Goal: Information Seeking & Learning: Learn about a topic

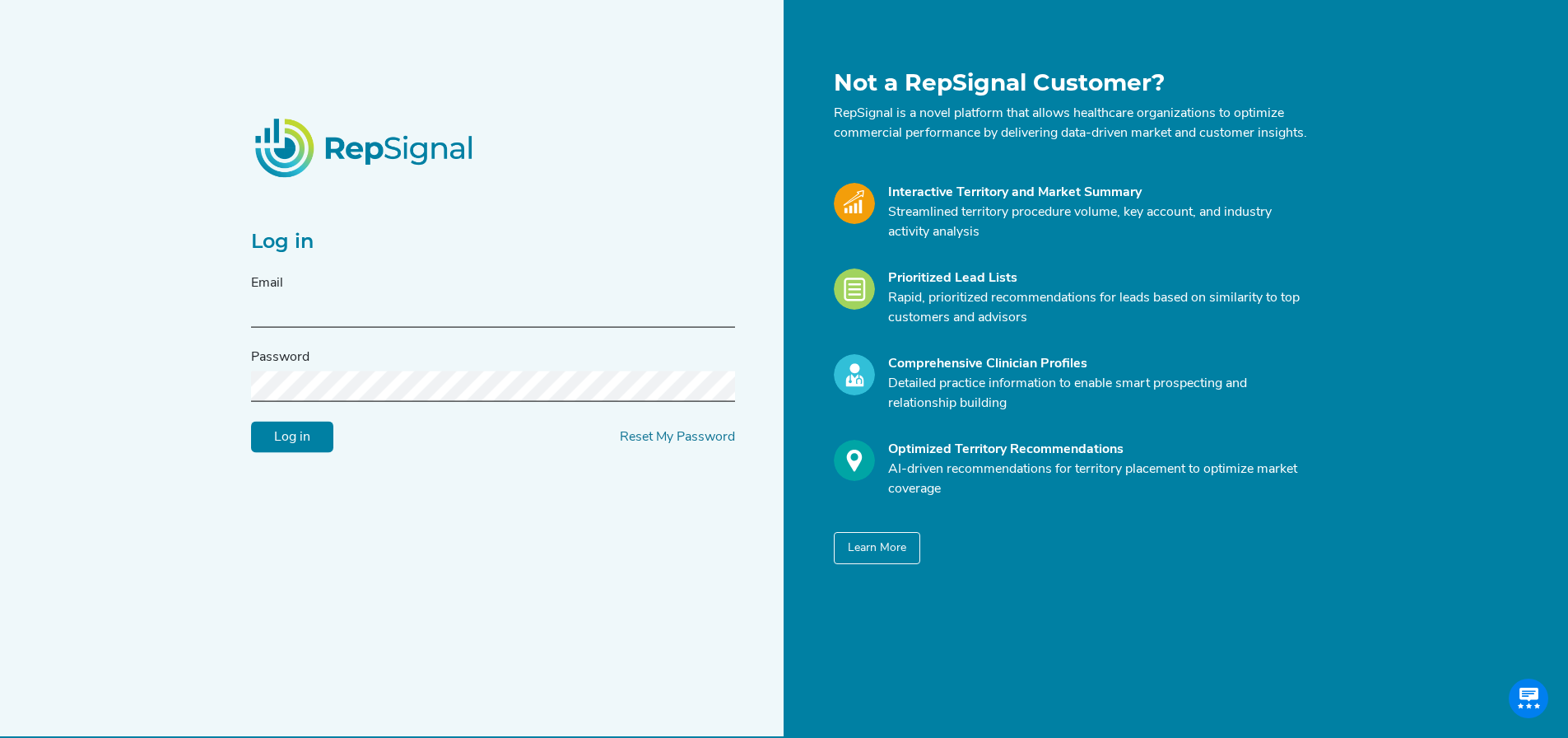
type input "[PERSON_NAME][EMAIL_ADDRESS][DOMAIN_NAME]"
click at [305, 434] on input "Log in" at bounding box center [292, 437] width 82 height 31
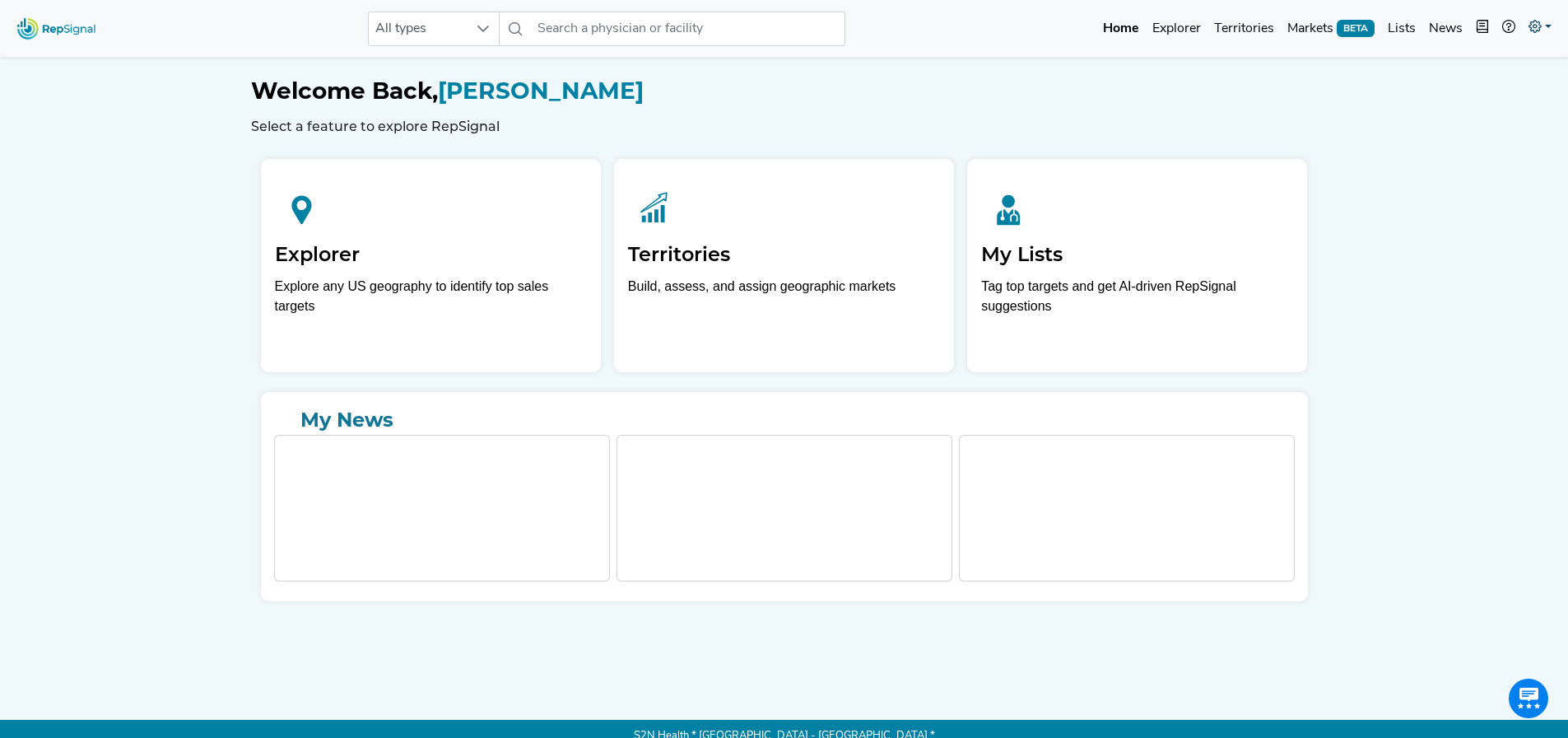
click at [1541, 23] on icon at bounding box center [1535, 26] width 13 height 13
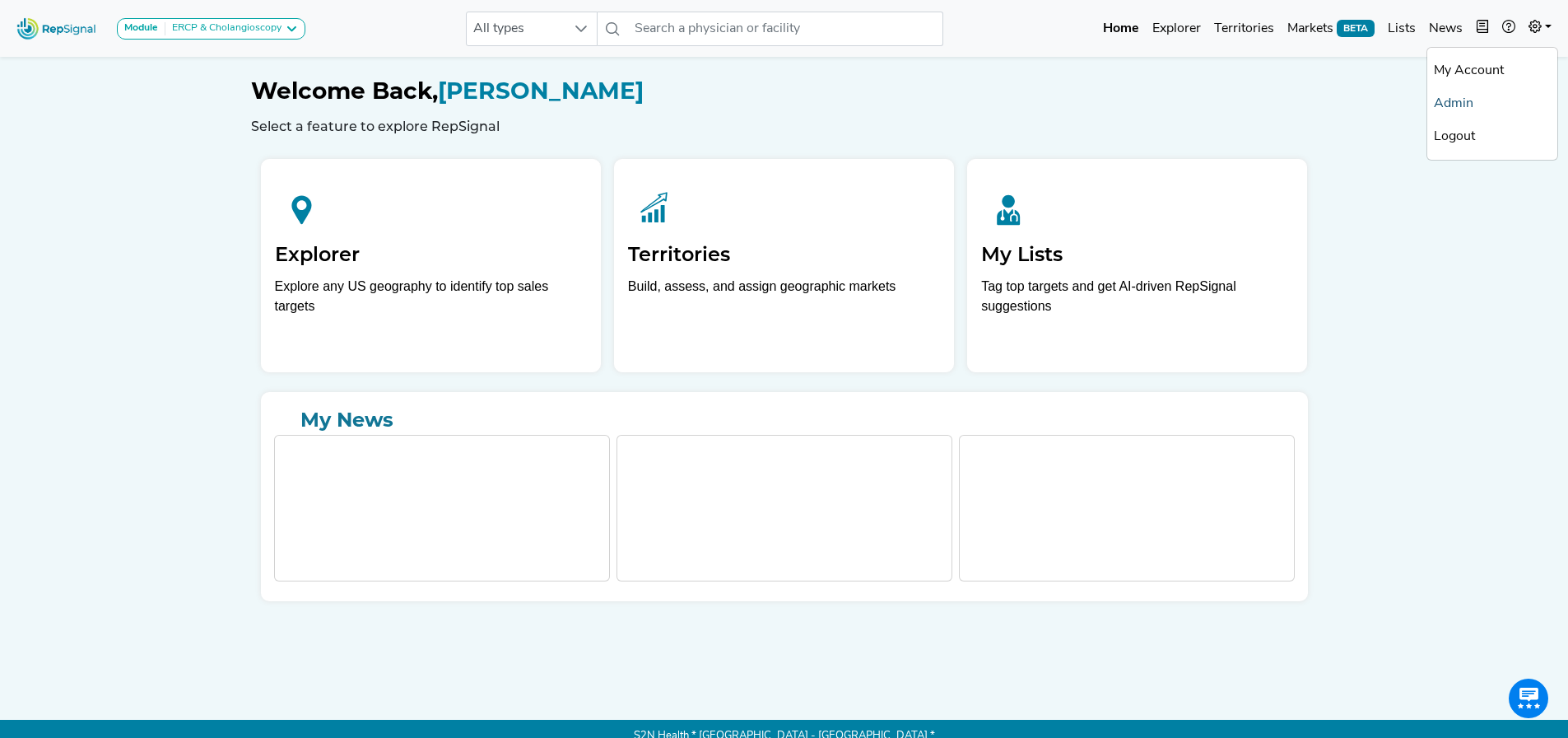
click at [1481, 100] on link "Admin" at bounding box center [1492, 104] width 130 height 33
click at [1173, 26] on link "Explorer" at bounding box center [1177, 29] width 62 height 33
click at [713, 29] on input "text" at bounding box center [759, 29] width 315 height 35
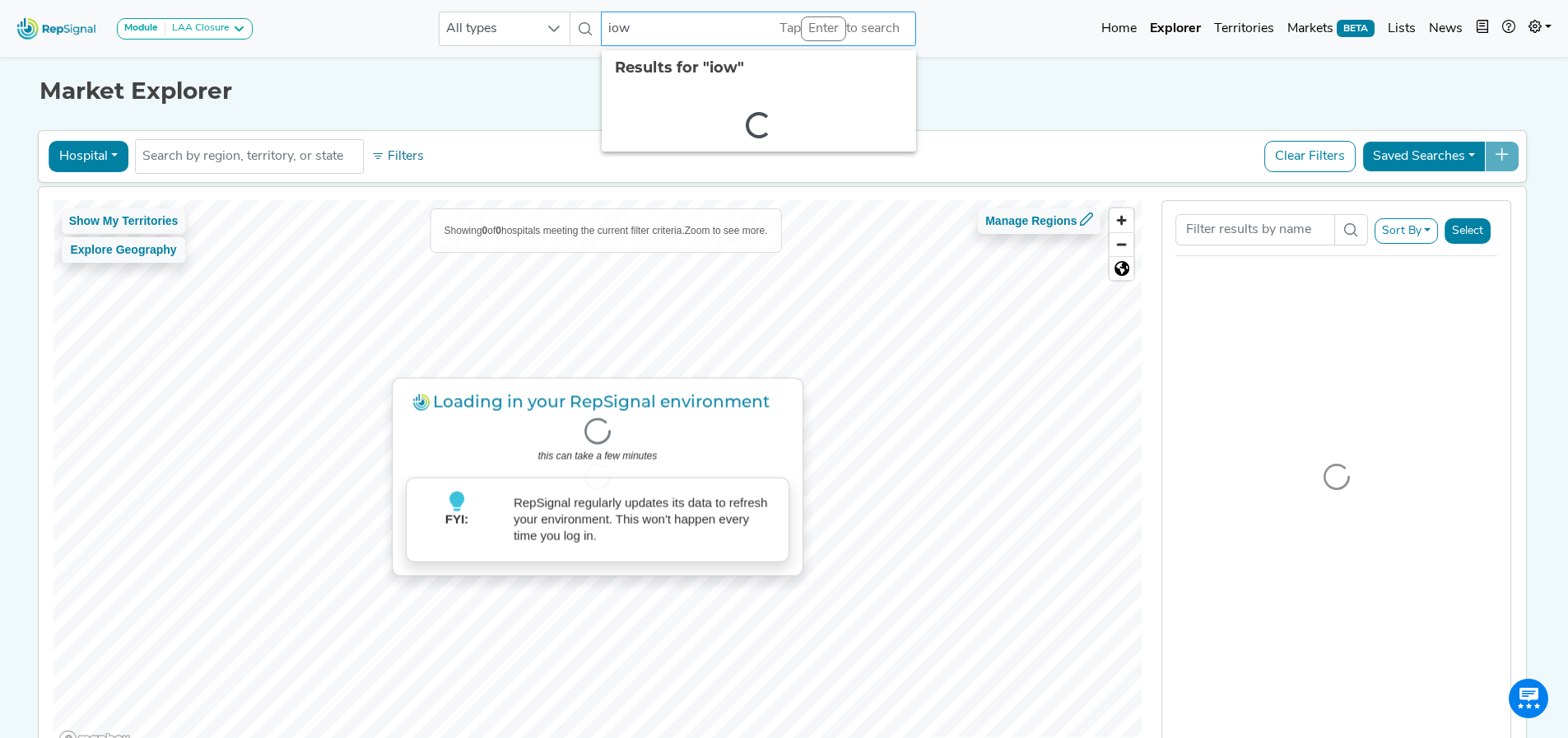
type input "iowa"
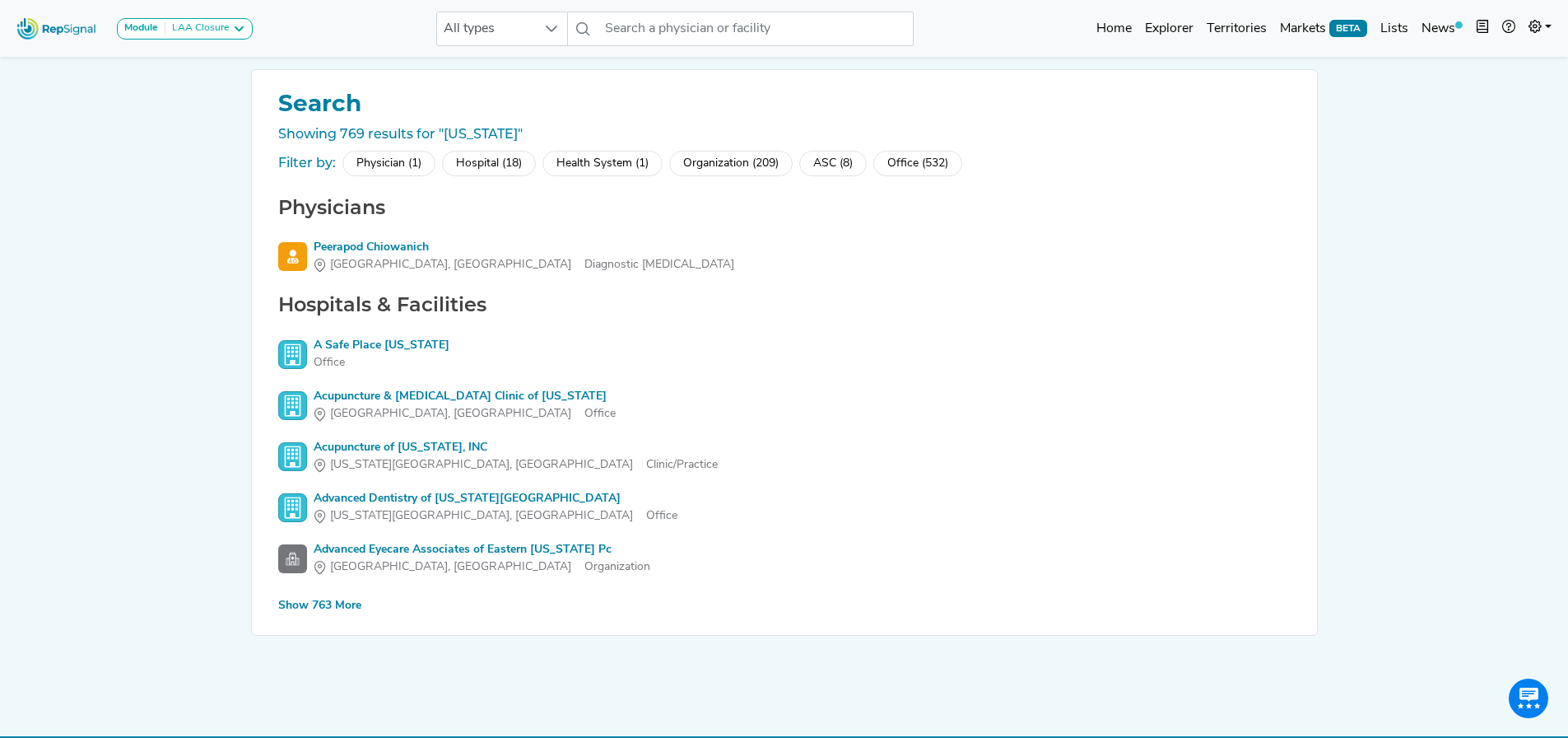
click at [498, 168] on div "Hospital (18)" at bounding box center [489, 164] width 94 height 25
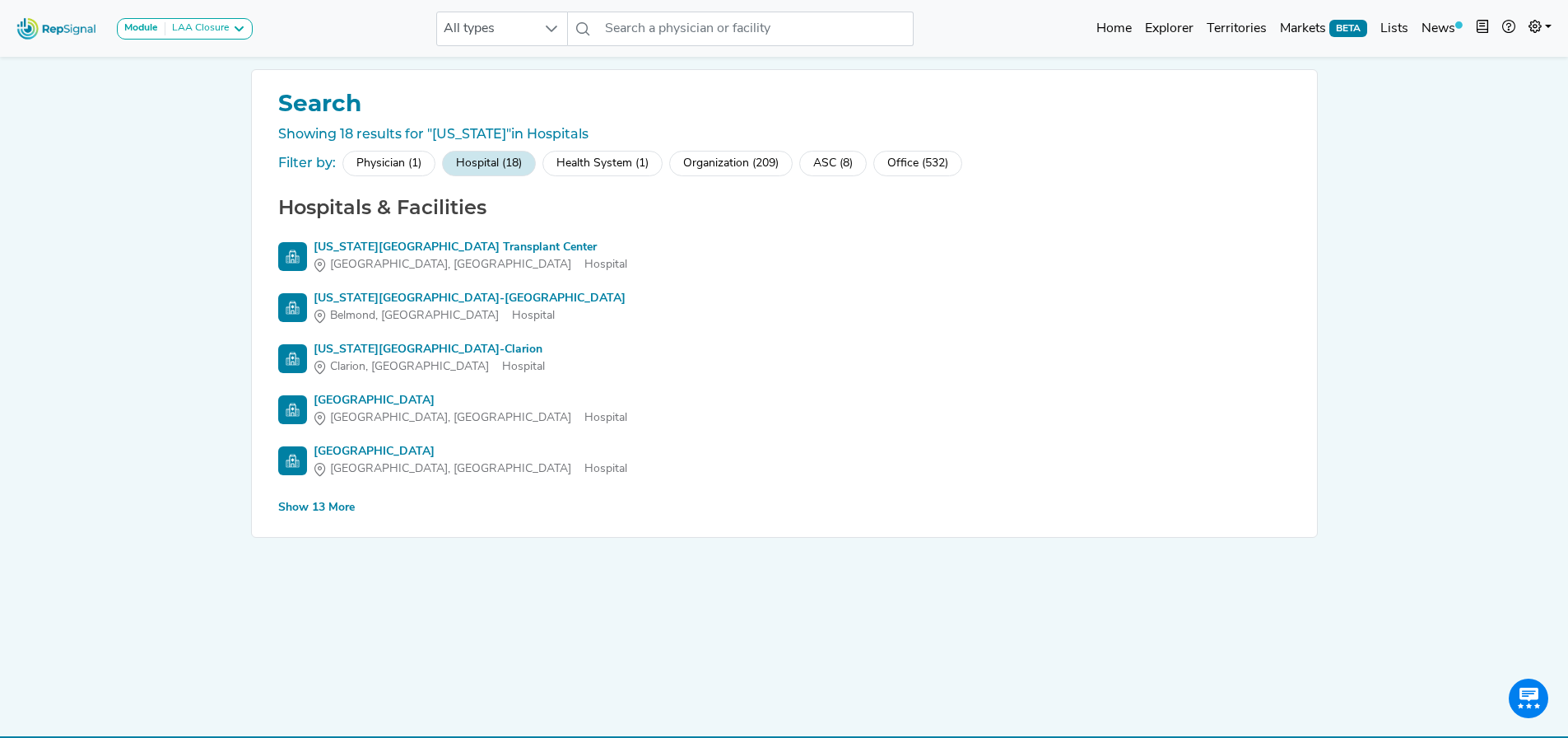
click at [307, 514] on div "Show 13 More" at bounding box center [317, 507] width 76 height 17
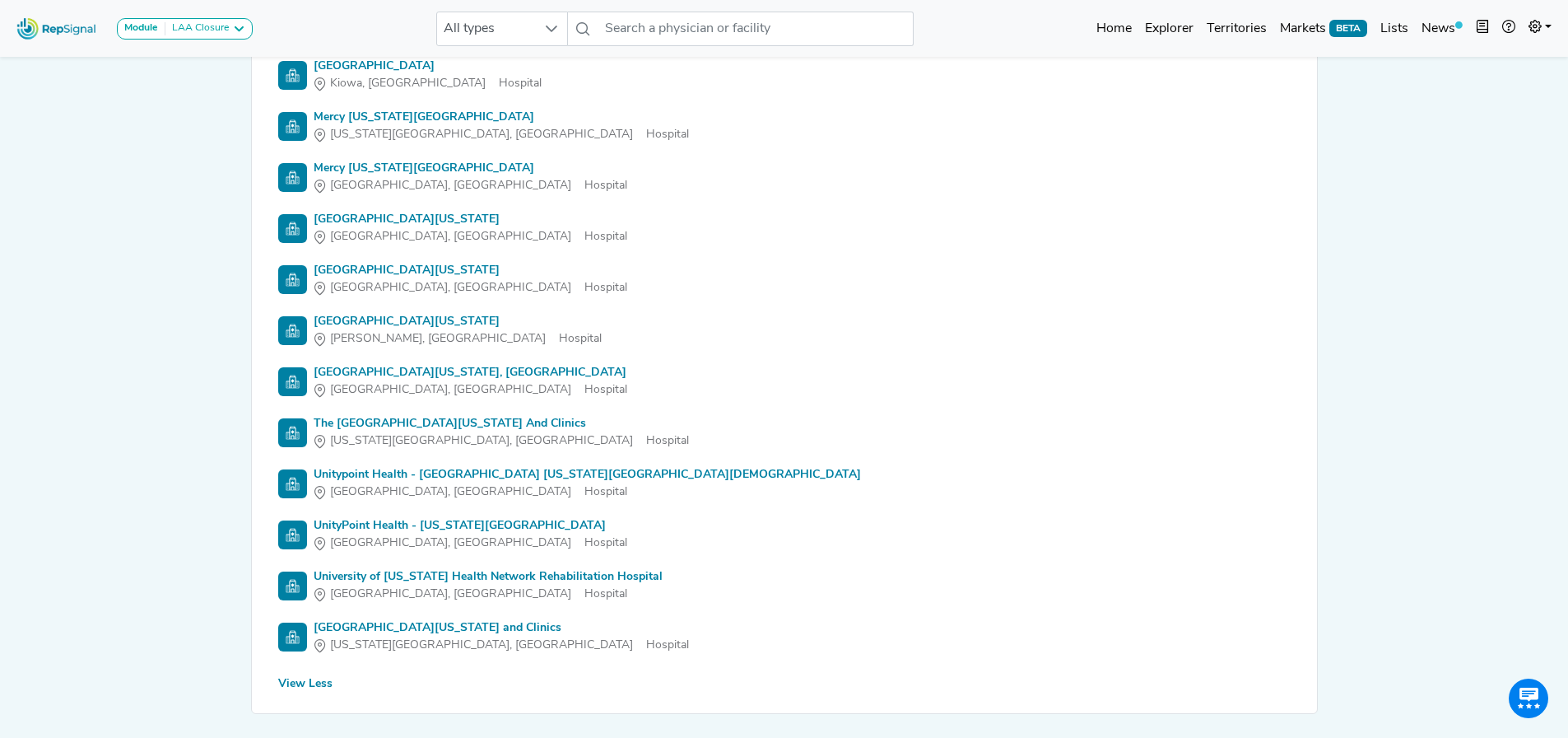
scroll to position [494, 0]
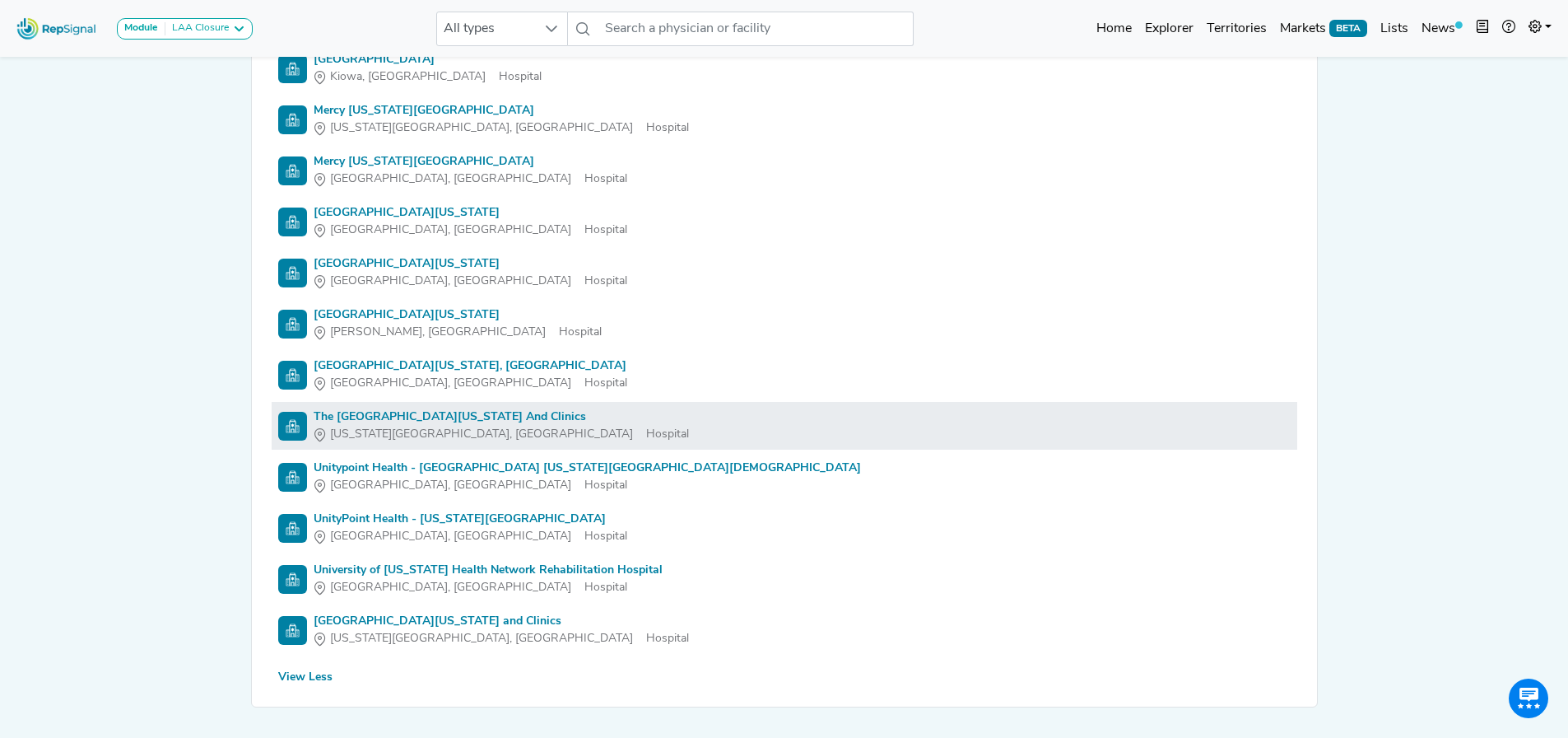
click at [470, 412] on div "The [GEOGRAPHIC_DATA][US_STATE] And Clinics" at bounding box center [501, 417] width 376 height 17
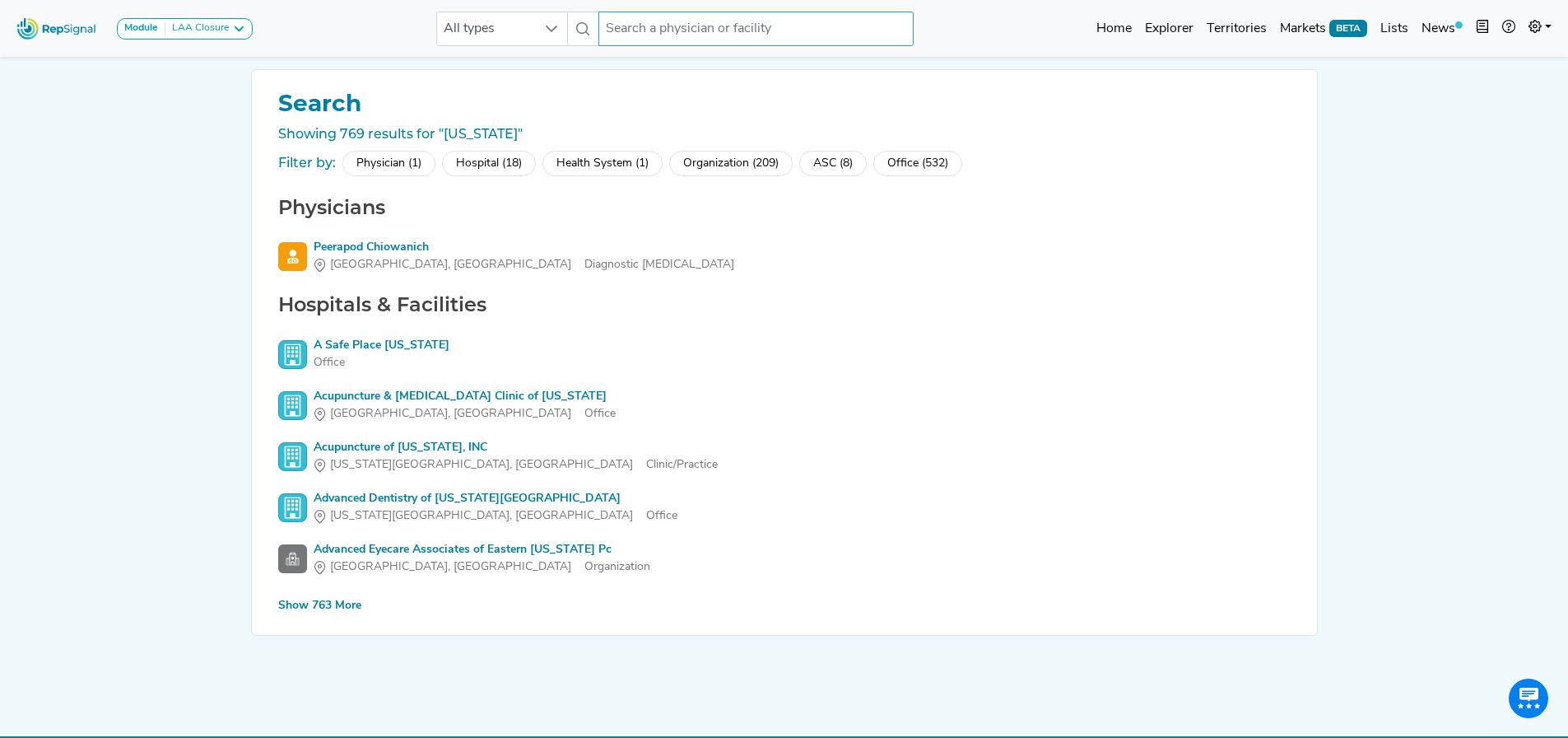
click at [701, 23] on input "text" at bounding box center [756, 29] width 315 height 35
paste input "University of Iowa"
type input "University of Iowa"
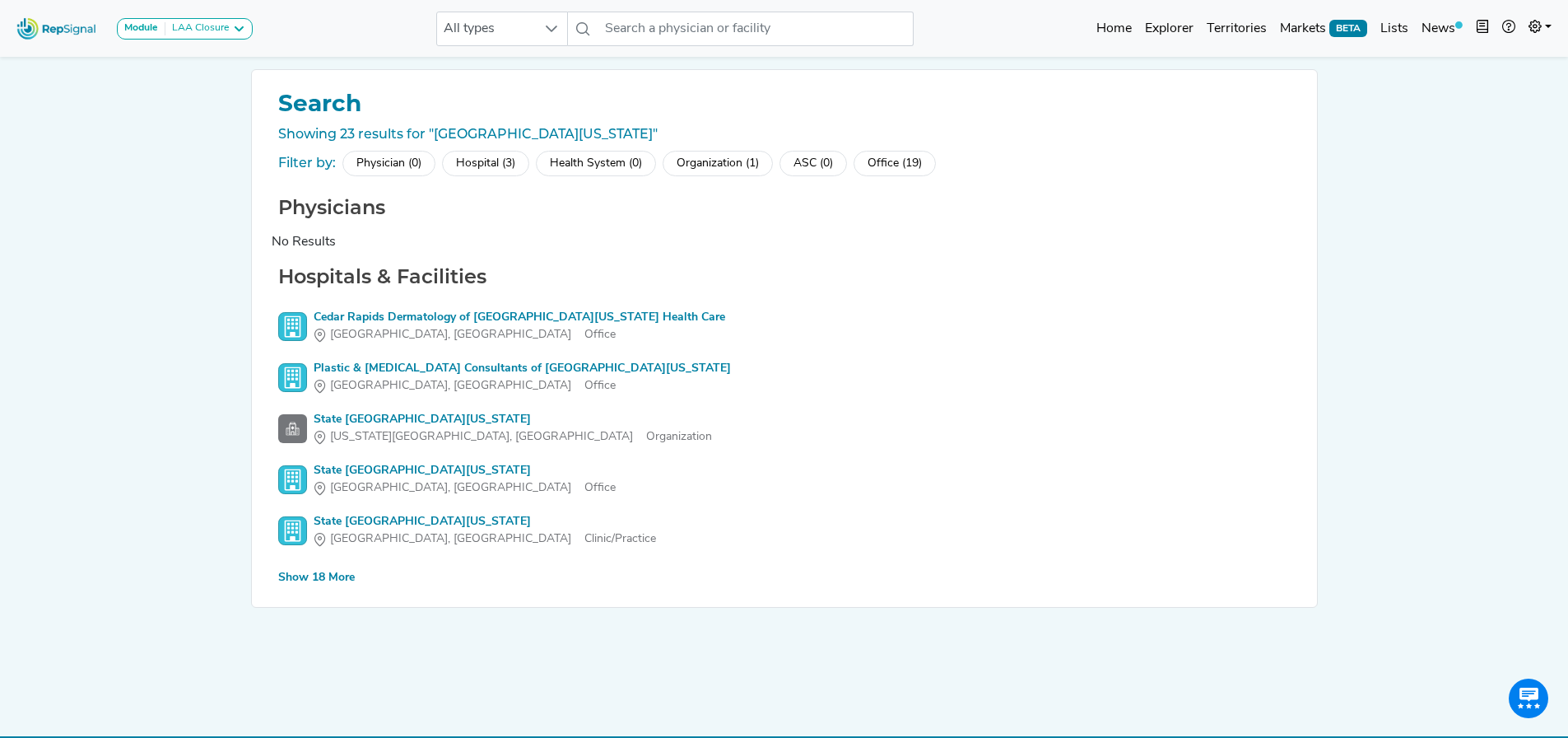
click at [499, 176] on div "Hospital (3)" at bounding box center [486, 164] width 87 height 25
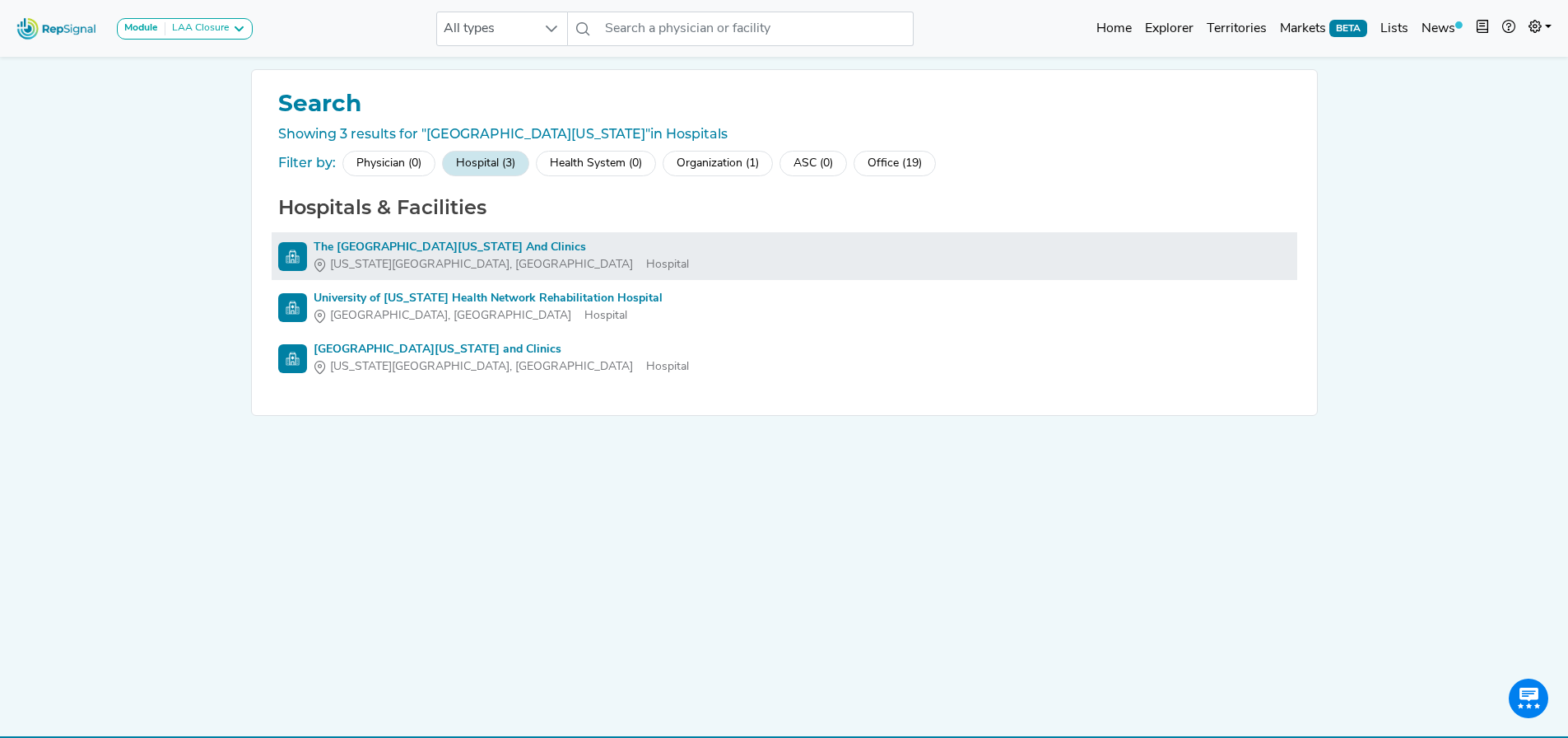
drag, startPoint x: 473, startPoint y: 349, endPoint x: 467, endPoint y: 246, distance: 103.2
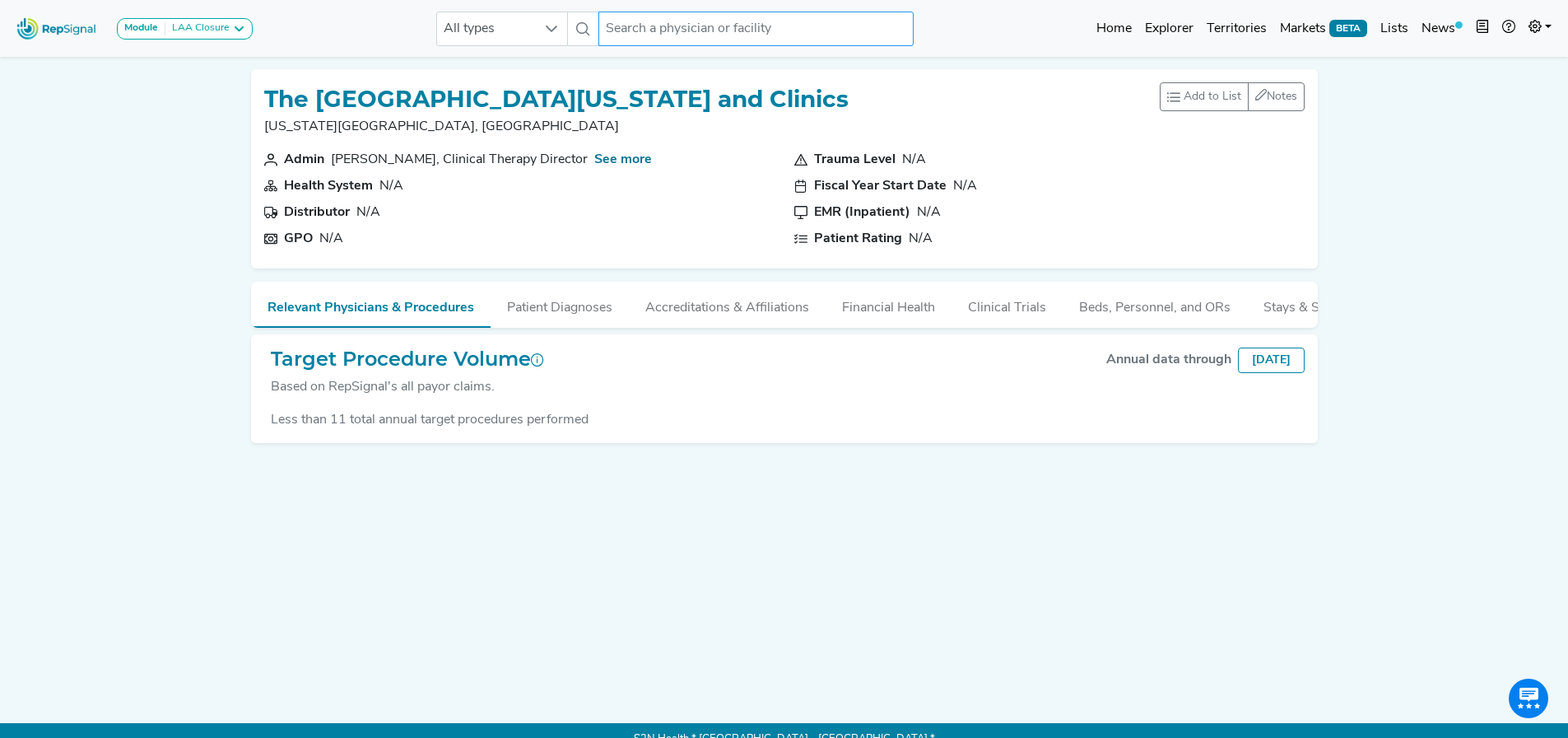
click at [819, 33] on input "text" at bounding box center [756, 29] width 315 height 35
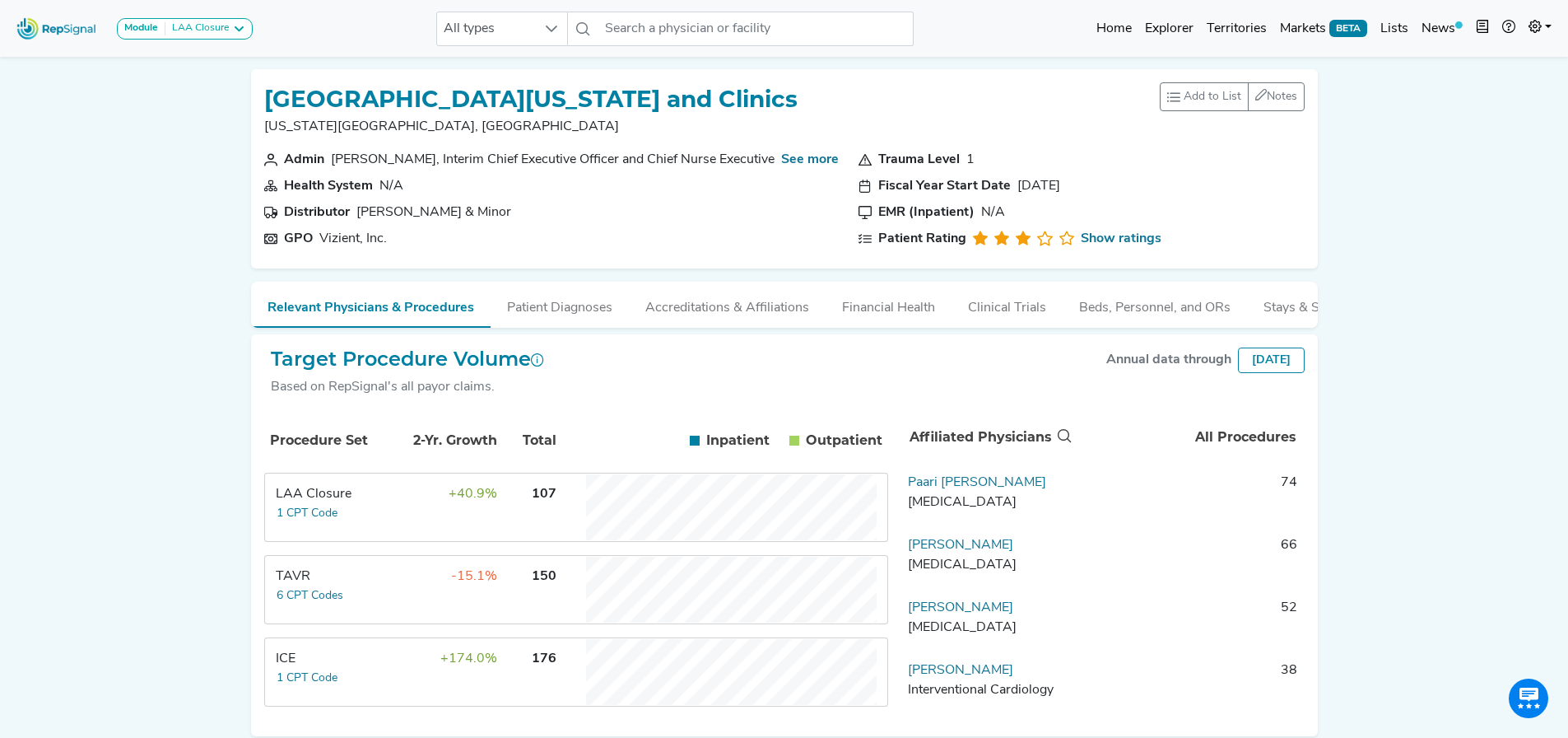
click at [224, 460] on div "Module LAA Closure LAA Closure All types No results found Home Explorer Territo…" at bounding box center [784, 404] width 1568 height 808
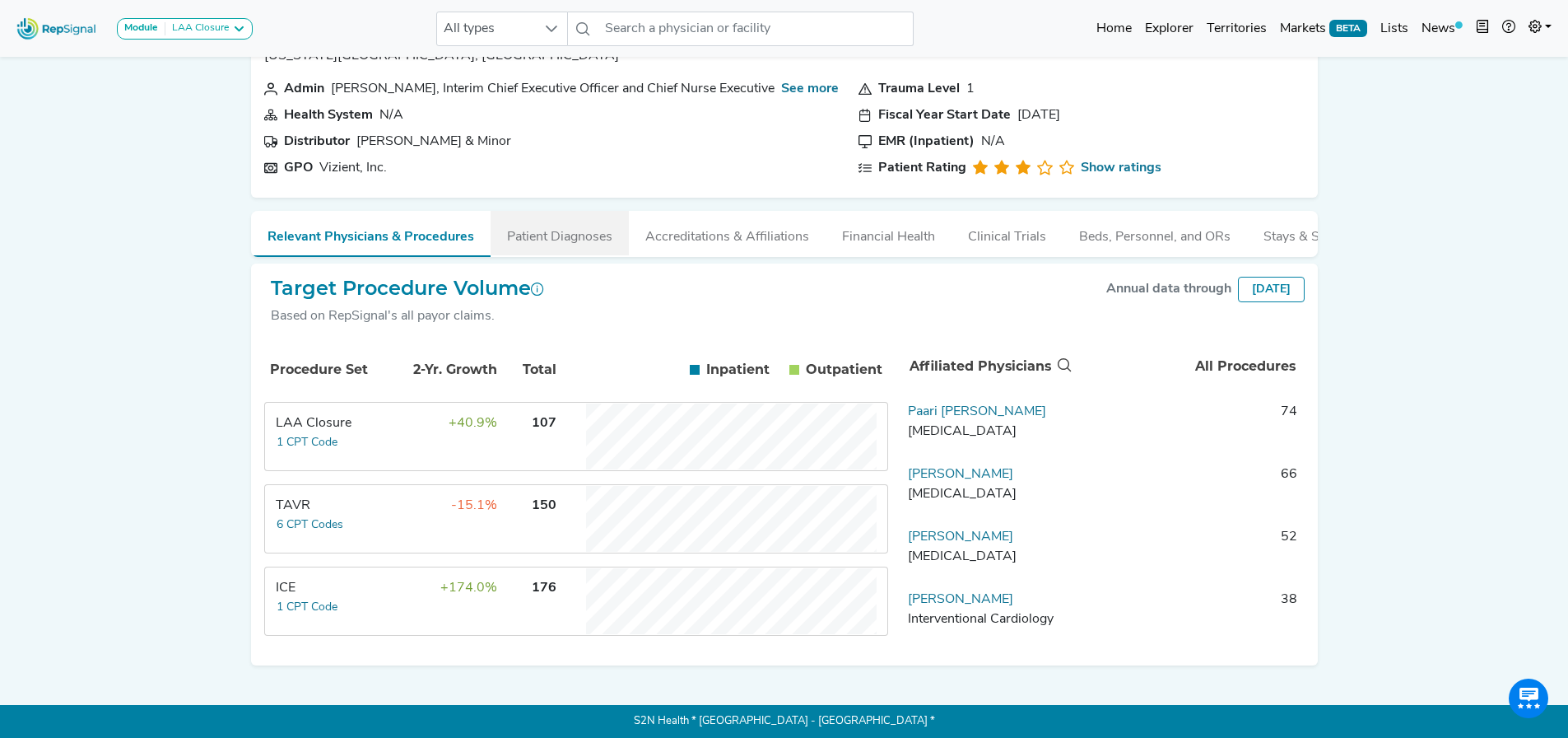
click at [561, 211] on button "Patient Diagnoses" at bounding box center [560, 233] width 138 height 45
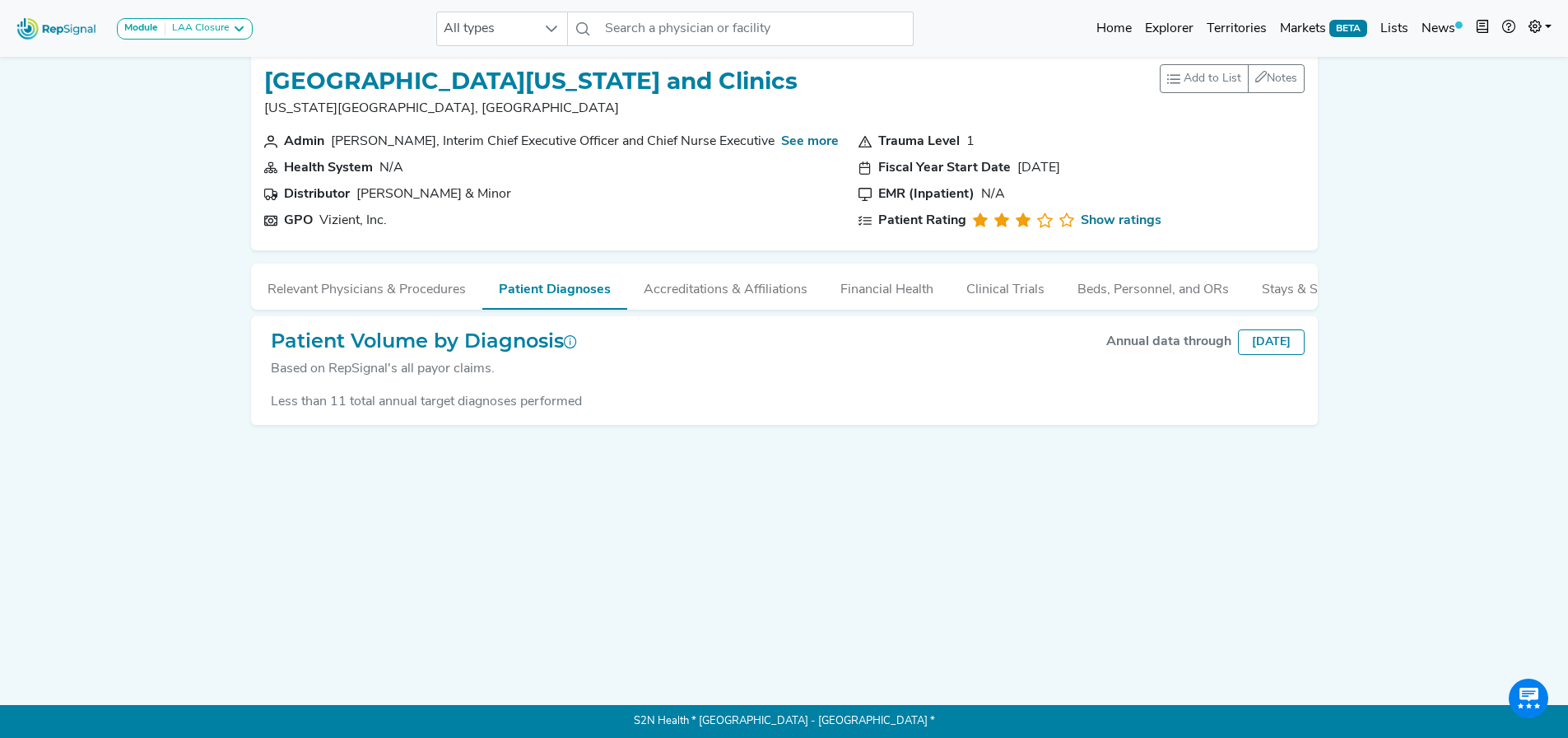
scroll to position [28, 0]
click at [342, 288] on button "Relevant Physicians & Procedures" at bounding box center [367, 285] width 231 height 45
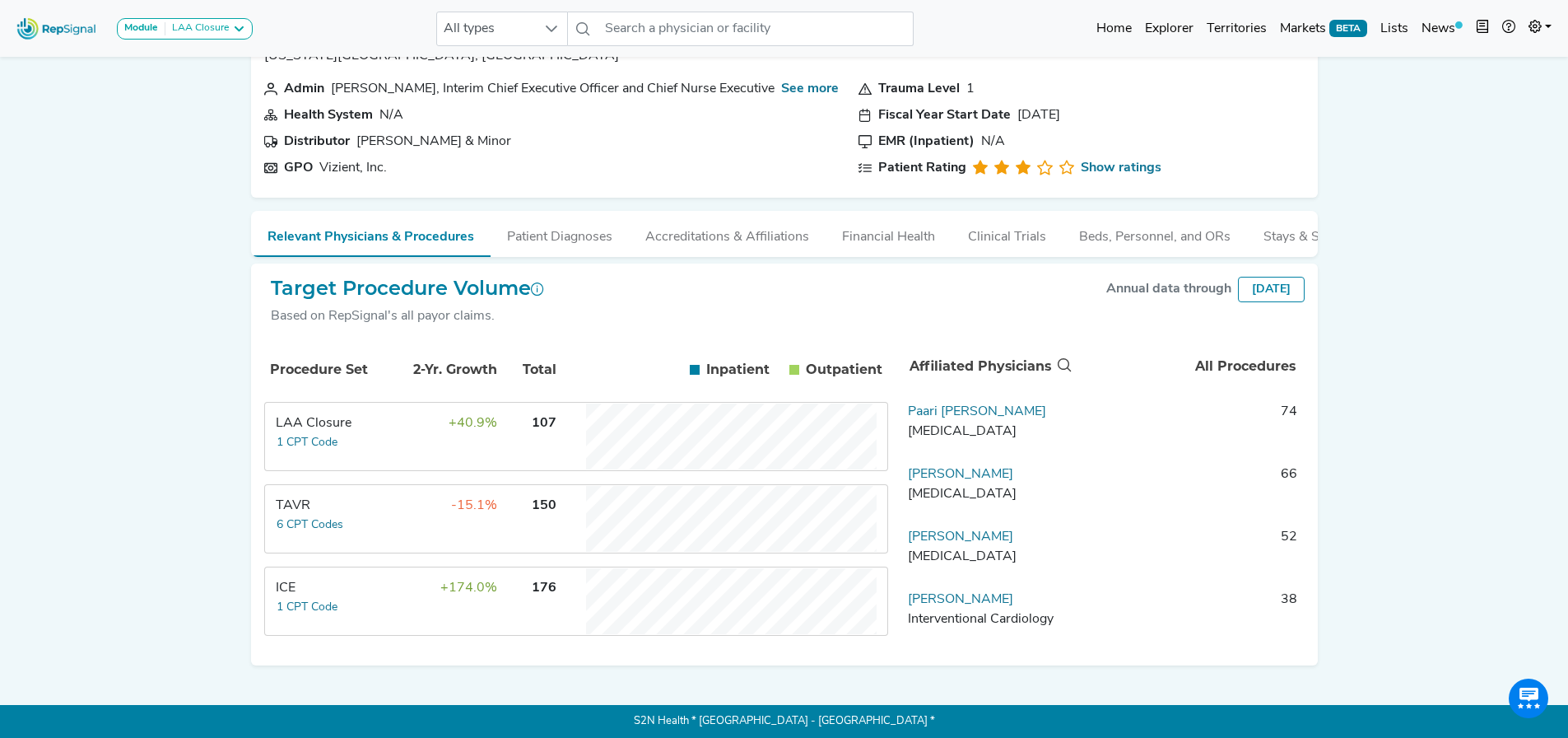
scroll to position [0, 0]
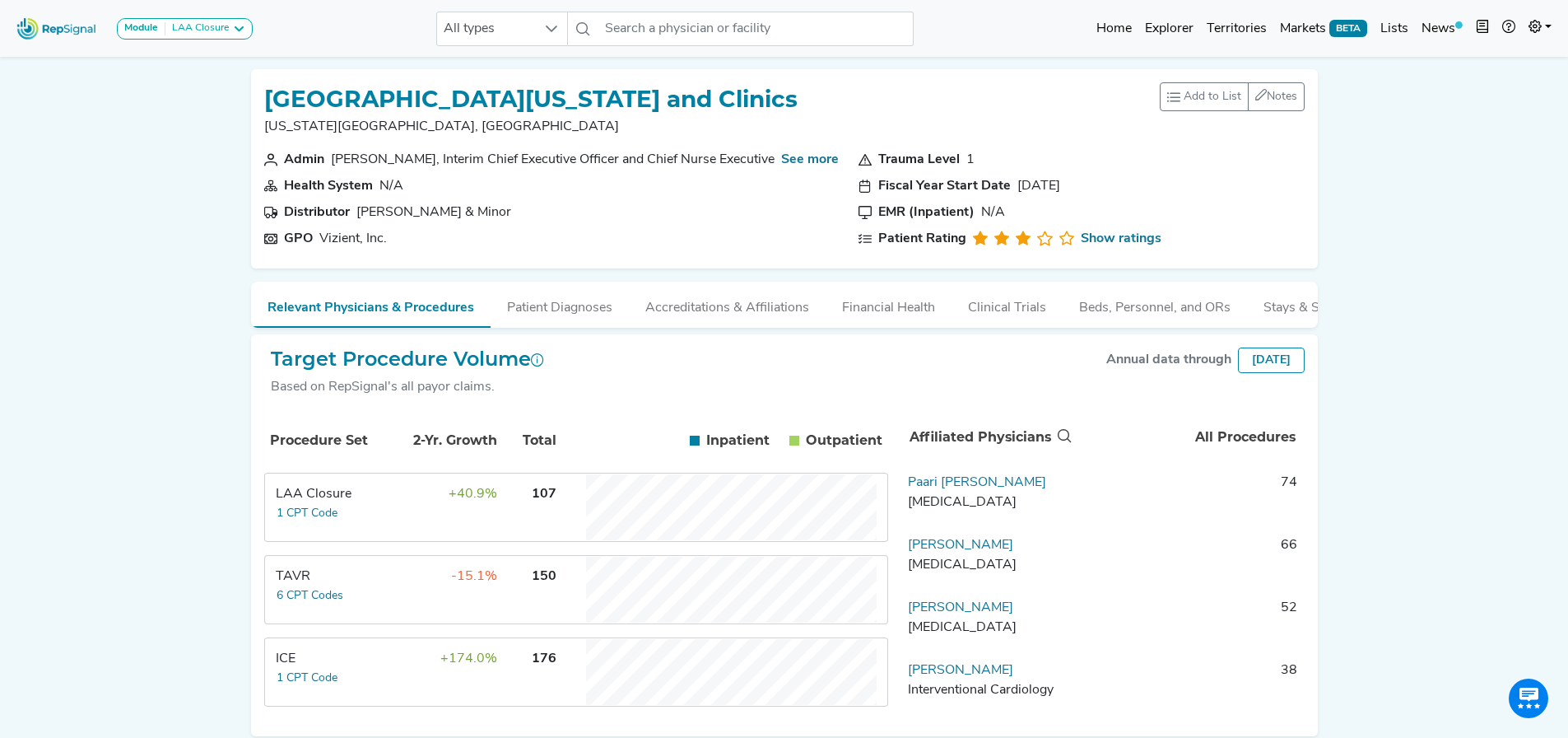
drag, startPoint x: 1536, startPoint y: 27, endPoint x: 1526, endPoint y: 56, distance: 30.7
click at [1536, 27] on icon at bounding box center [1535, 26] width 13 height 13
click at [1476, 107] on link "Admin" at bounding box center [1492, 104] width 130 height 33
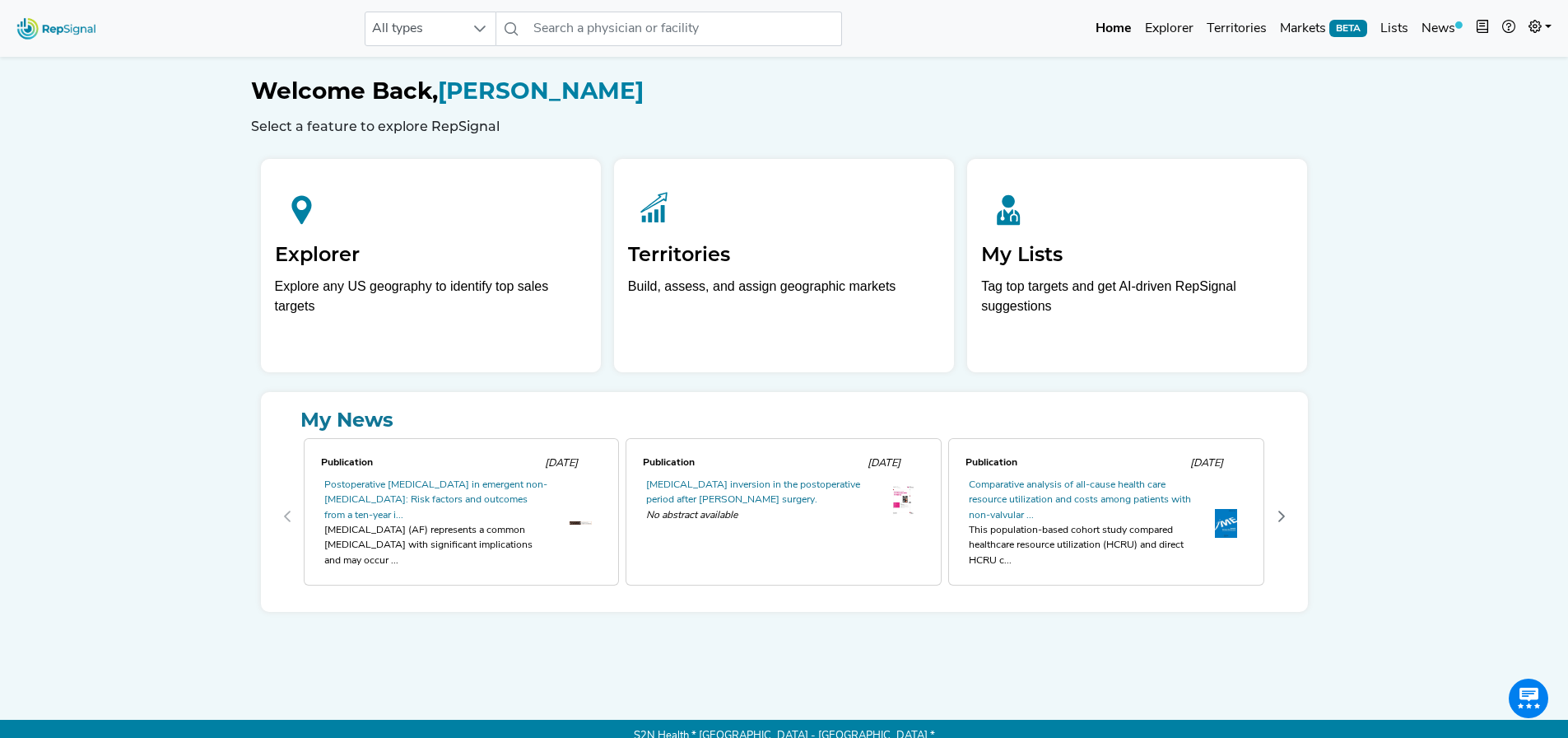
click at [572, 57] on div "Welcome Back, [PERSON_NAME] Select a feature to explore RepSignal" at bounding box center [784, 94] width 1067 height 82
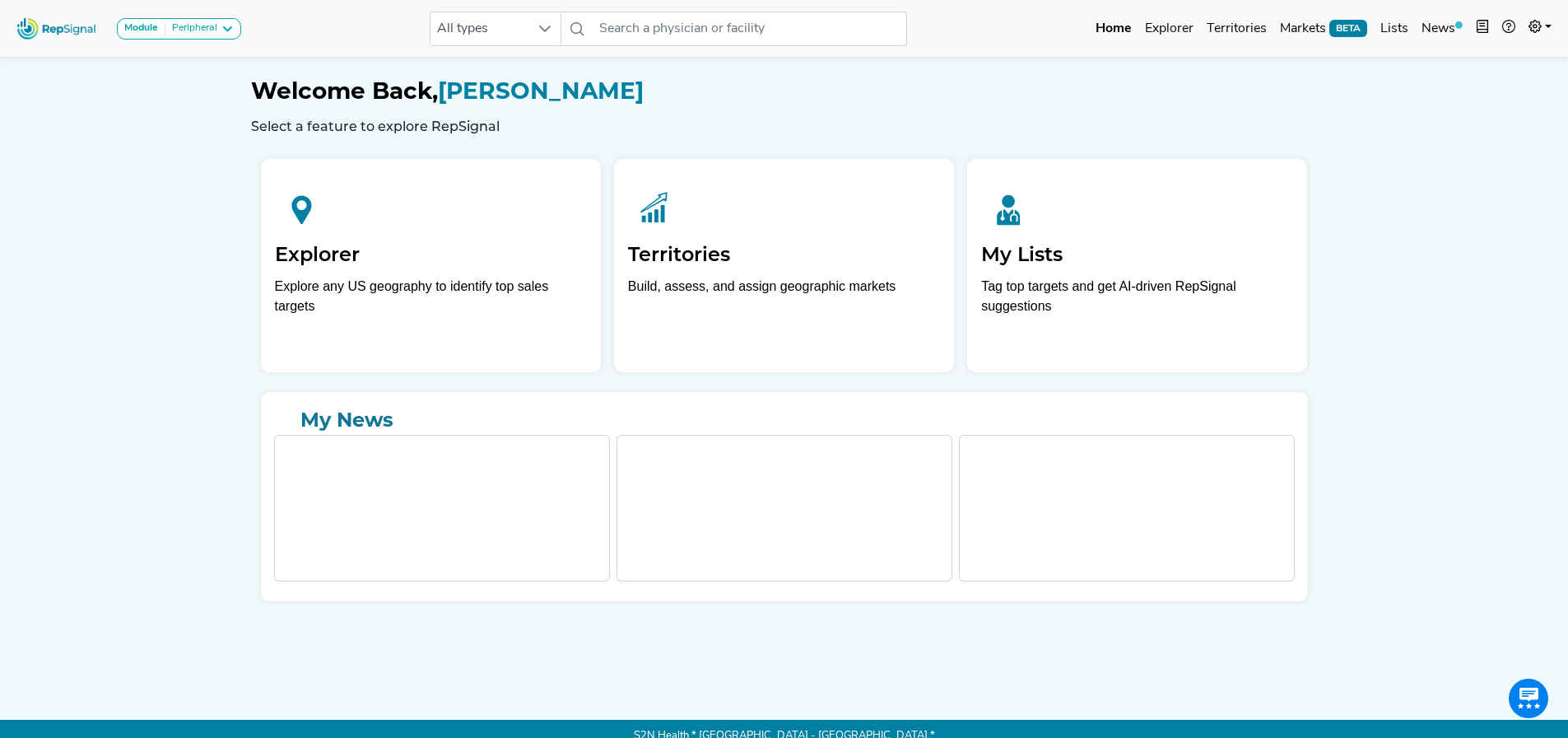
click at [576, 46] on div "Module Peripheral Coronary Peripheral Structural Heart All types No results fou…" at bounding box center [784, 28] width 1568 height 44
click at [622, 30] on input "text" at bounding box center [750, 29] width 315 height 35
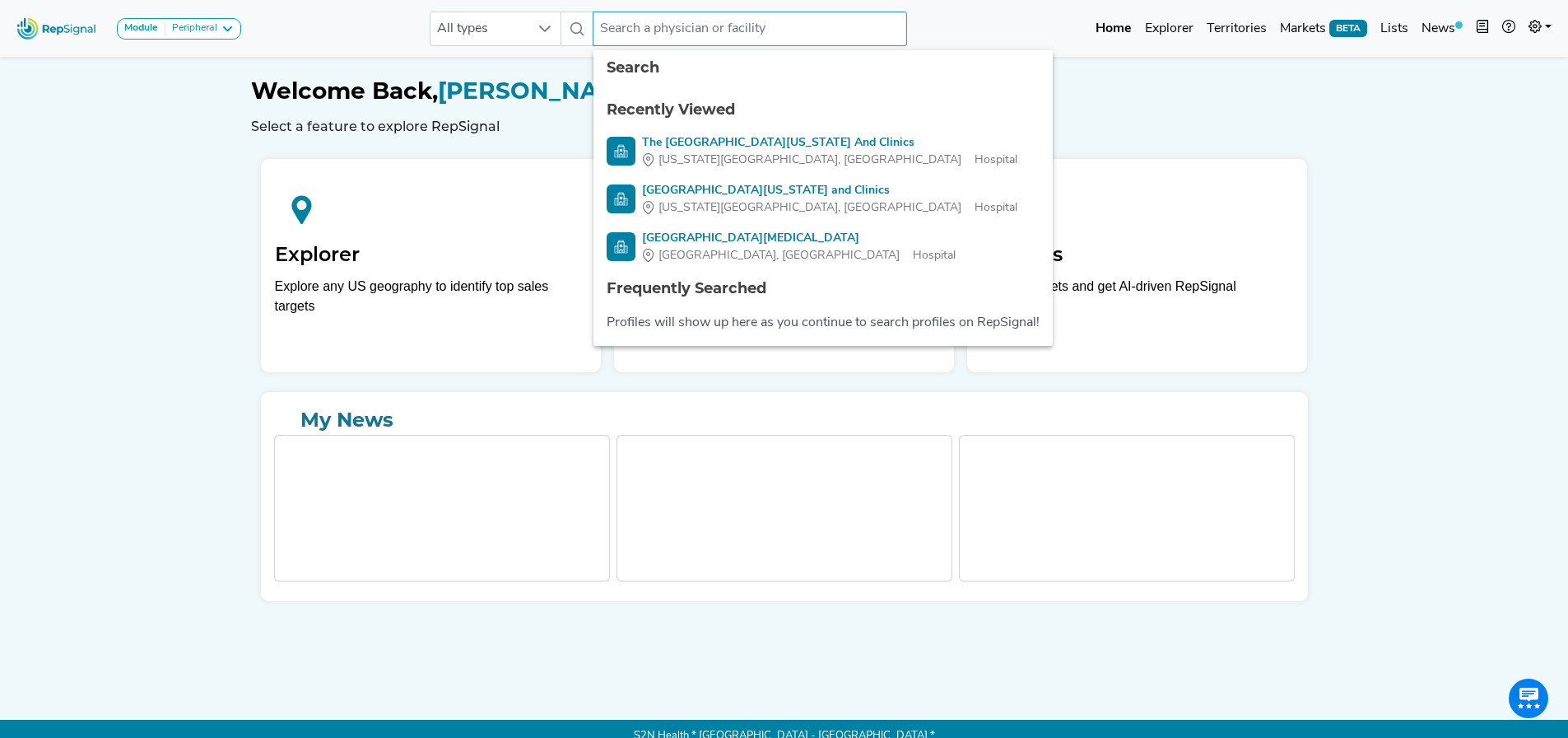
paste input "Our [DEMOGRAPHIC_DATA] of the Lake Regional Medical"
type input "Our [DEMOGRAPHIC_DATA] of the Lake Regional Medical"
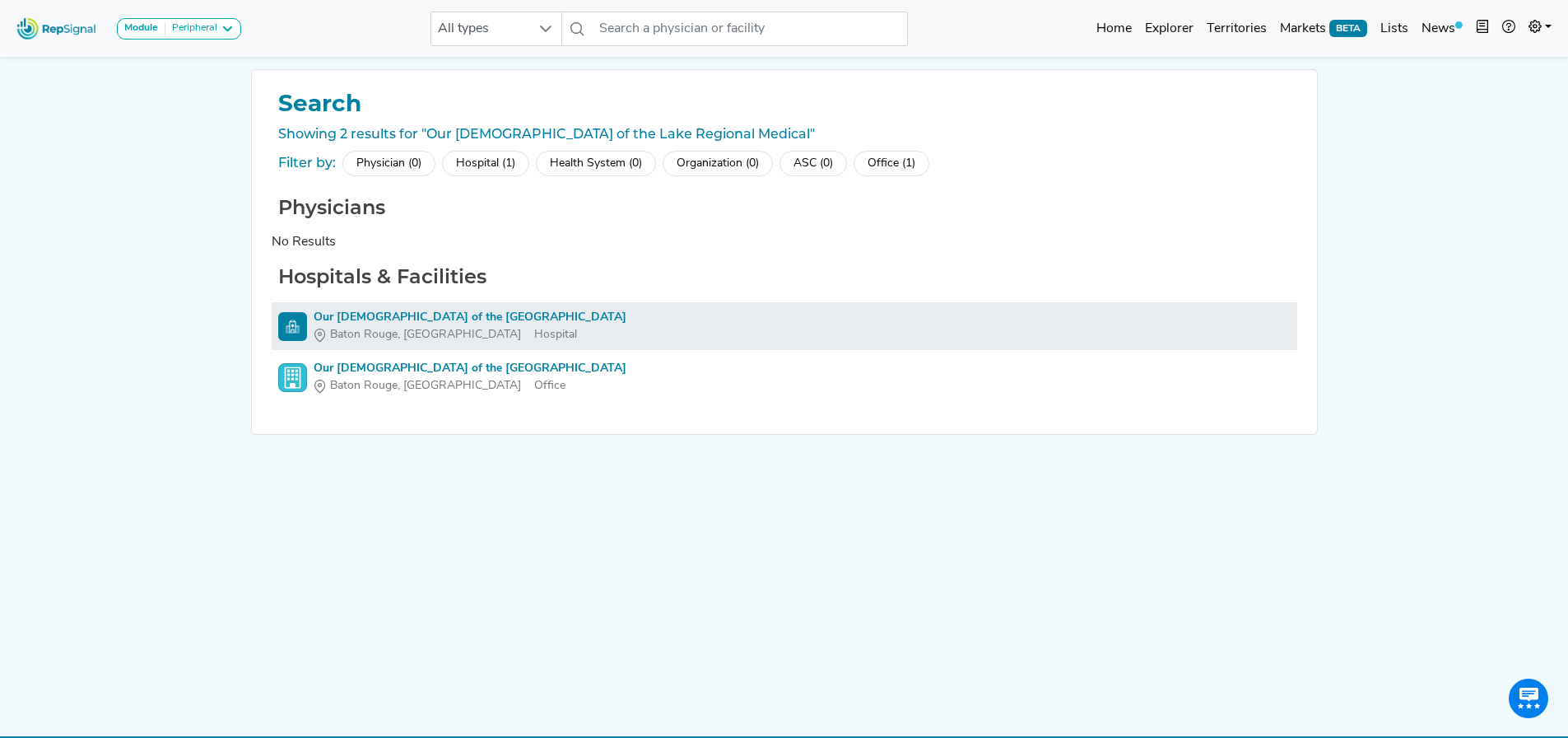
click at [470, 314] on div "Our [DEMOGRAPHIC_DATA] of the [GEOGRAPHIC_DATA]" at bounding box center [470, 317] width 313 height 17
click at [471, 320] on div "Our [DEMOGRAPHIC_DATA] of the [GEOGRAPHIC_DATA]" at bounding box center [470, 317] width 313 height 17
click at [463, 318] on div "Our [DEMOGRAPHIC_DATA] of the [GEOGRAPHIC_DATA]" at bounding box center [470, 317] width 313 height 17
click at [463, 318] on div "Our [DEMOGRAPHIC_DATA] of the [GEOGRAPHIC_DATA]" at bounding box center [470, 317] width 313 height 17
click at [349, 320] on div "Our [DEMOGRAPHIC_DATA] of the [GEOGRAPHIC_DATA]" at bounding box center [470, 317] width 313 height 17
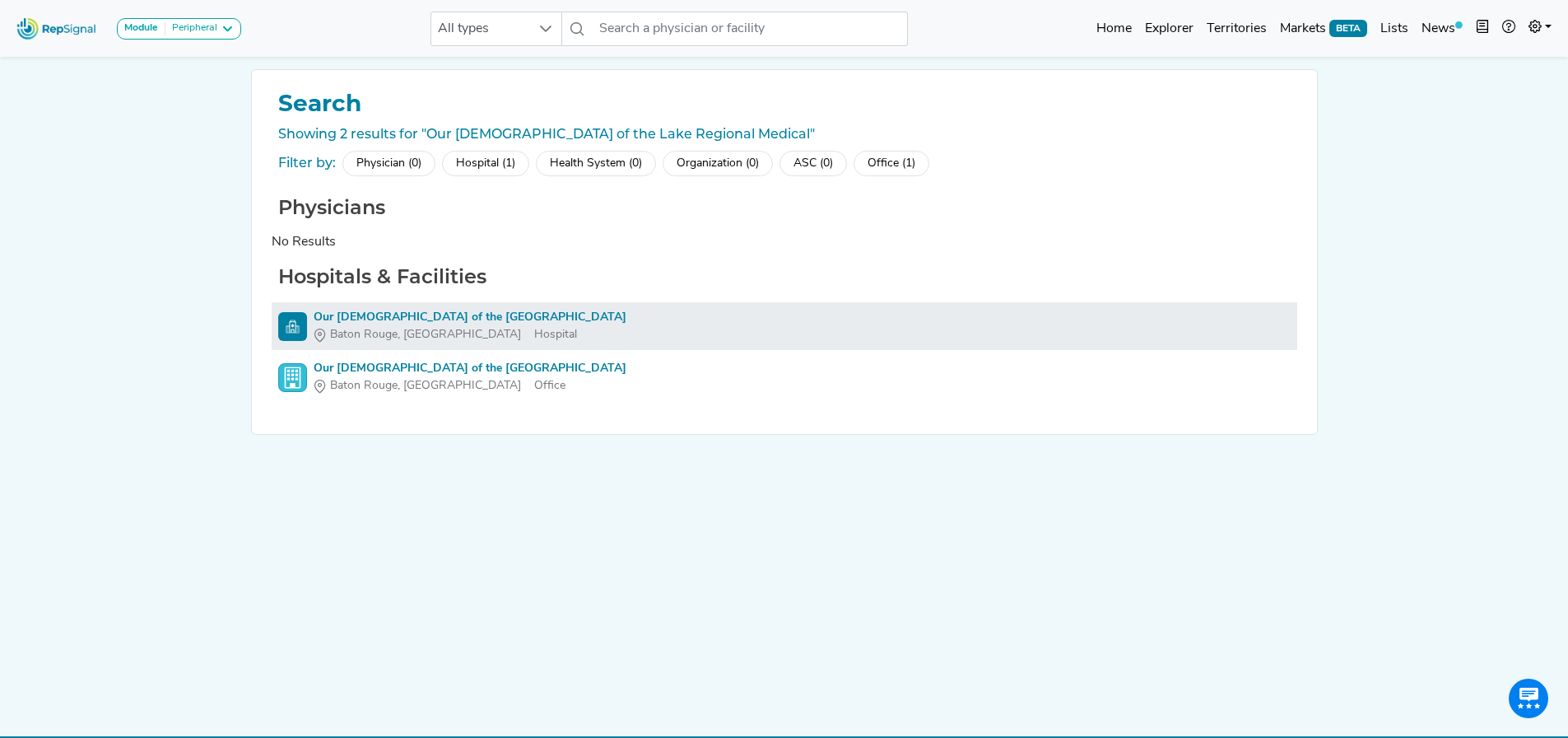
click at [349, 320] on div "Our [DEMOGRAPHIC_DATA] of the [GEOGRAPHIC_DATA]" at bounding box center [470, 317] width 313 height 17
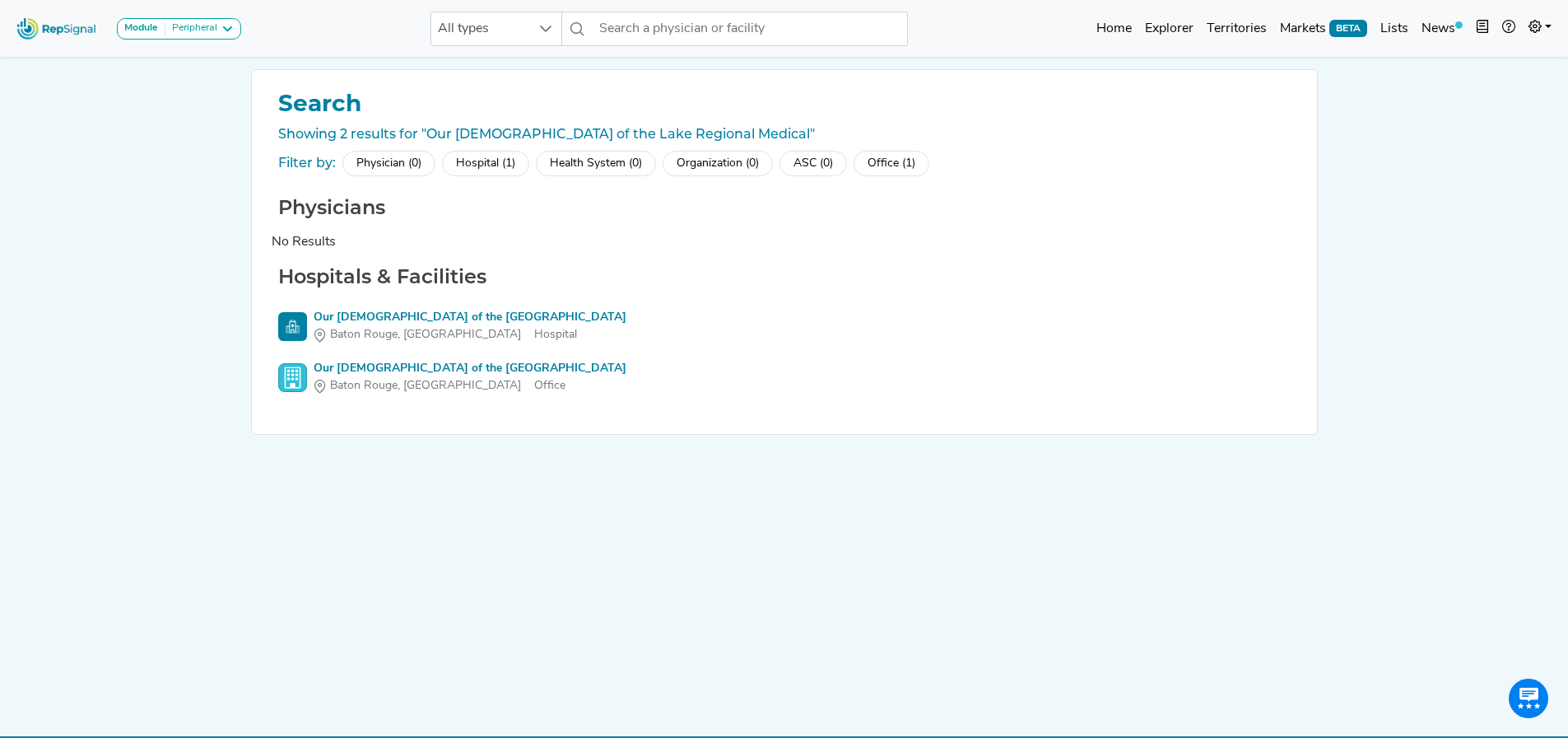
click at [132, 156] on div "Module Peripheral Coronary Peripheral Structural Heart All types No results fou…" at bounding box center [784, 384] width 1568 height 769
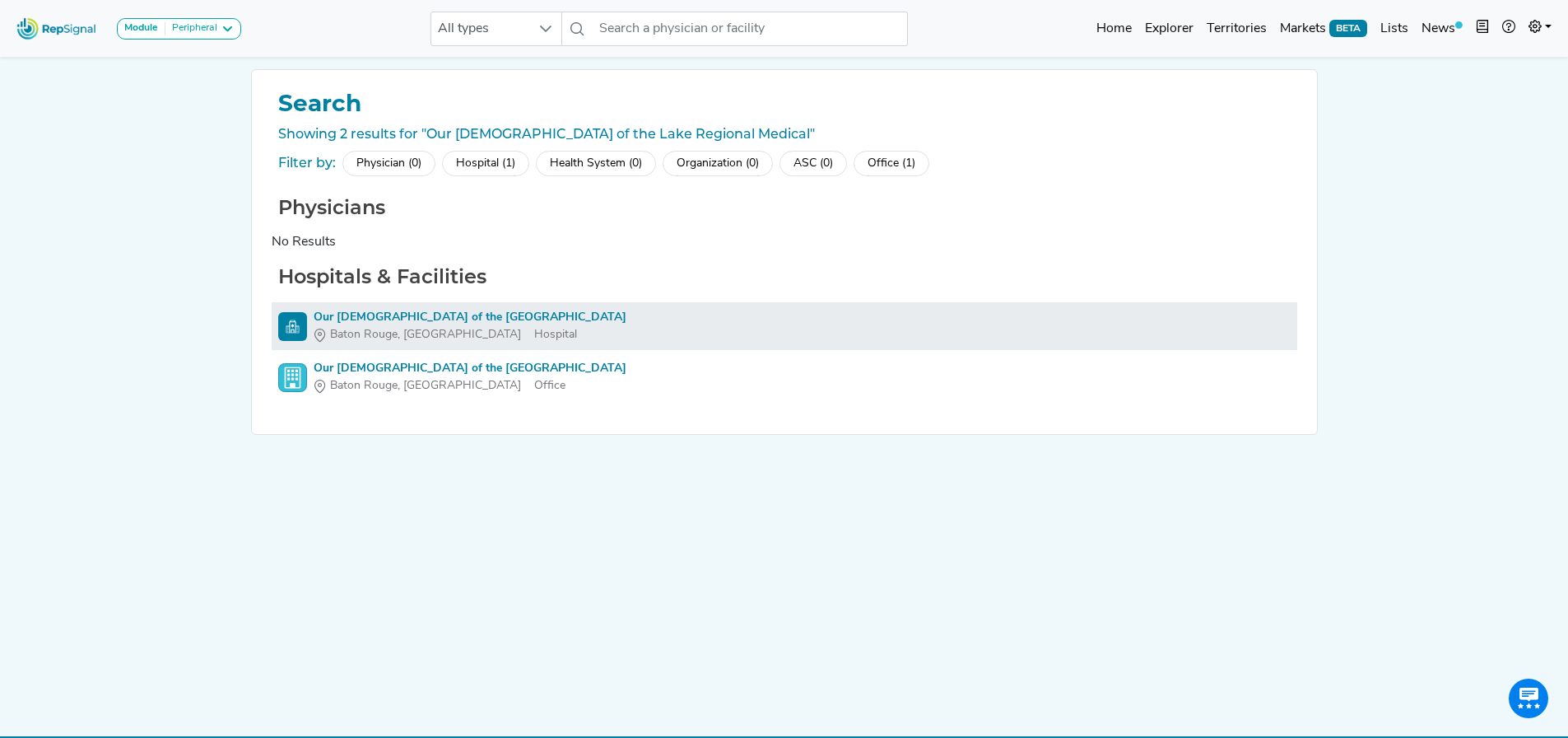
click at [396, 325] on div "Our [DEMOGRAPHIC_DATA] of the [GEOGRAPHIC_DATA]" at bounding box center [470, 317] width 313 height 17
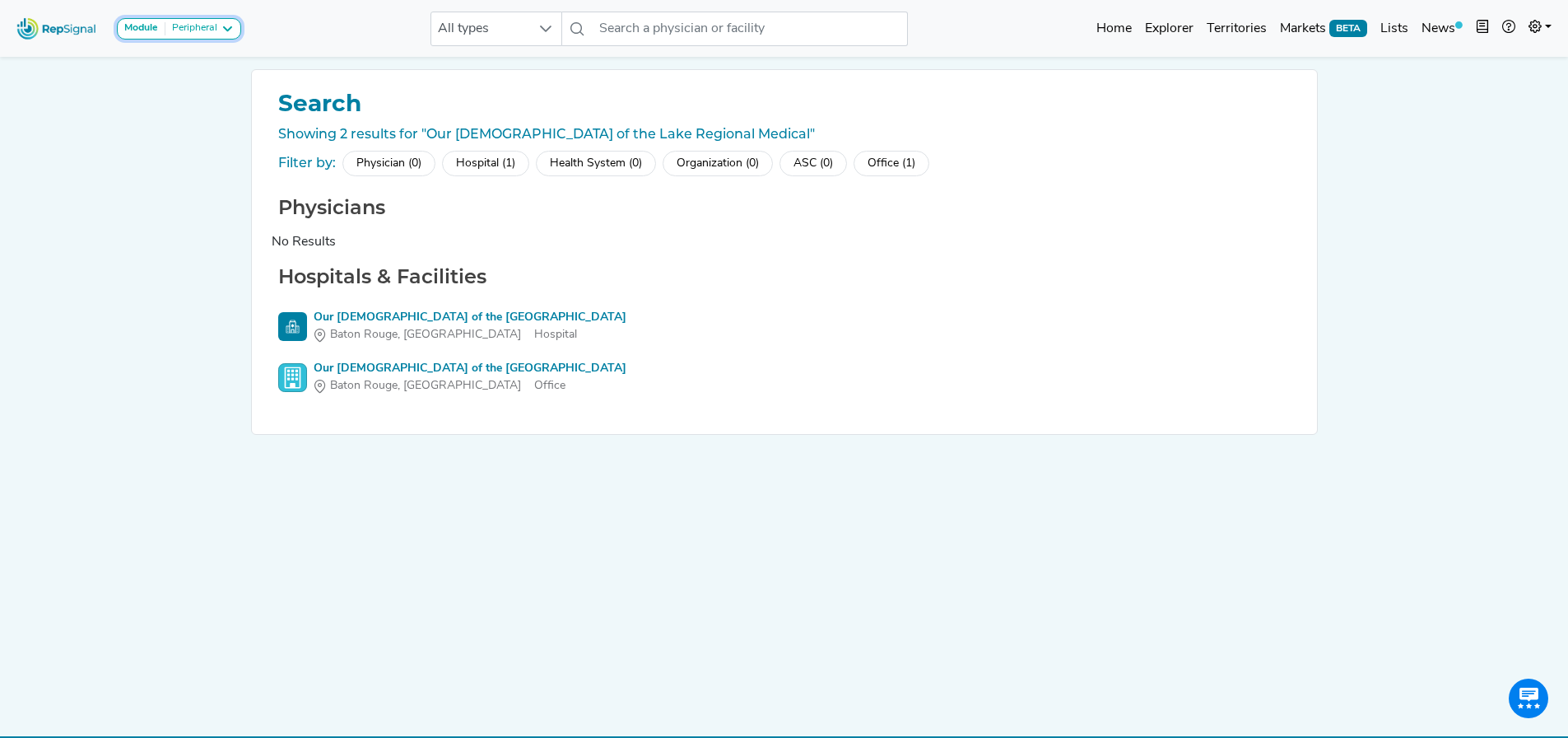
click at [186, 24] on div "Peripheral" at bounding box center [191, 28] width 52 height 13
click at [186, 64] on link "Coronary" at bounding box center [182, 60] width 130 height 24
click at [386, 300] on div "Hospitals & Facilities Our Lady of the Lake Regional Medical Center Baton Rouge…" at bounding box center [784, 332] width 1026 height 136
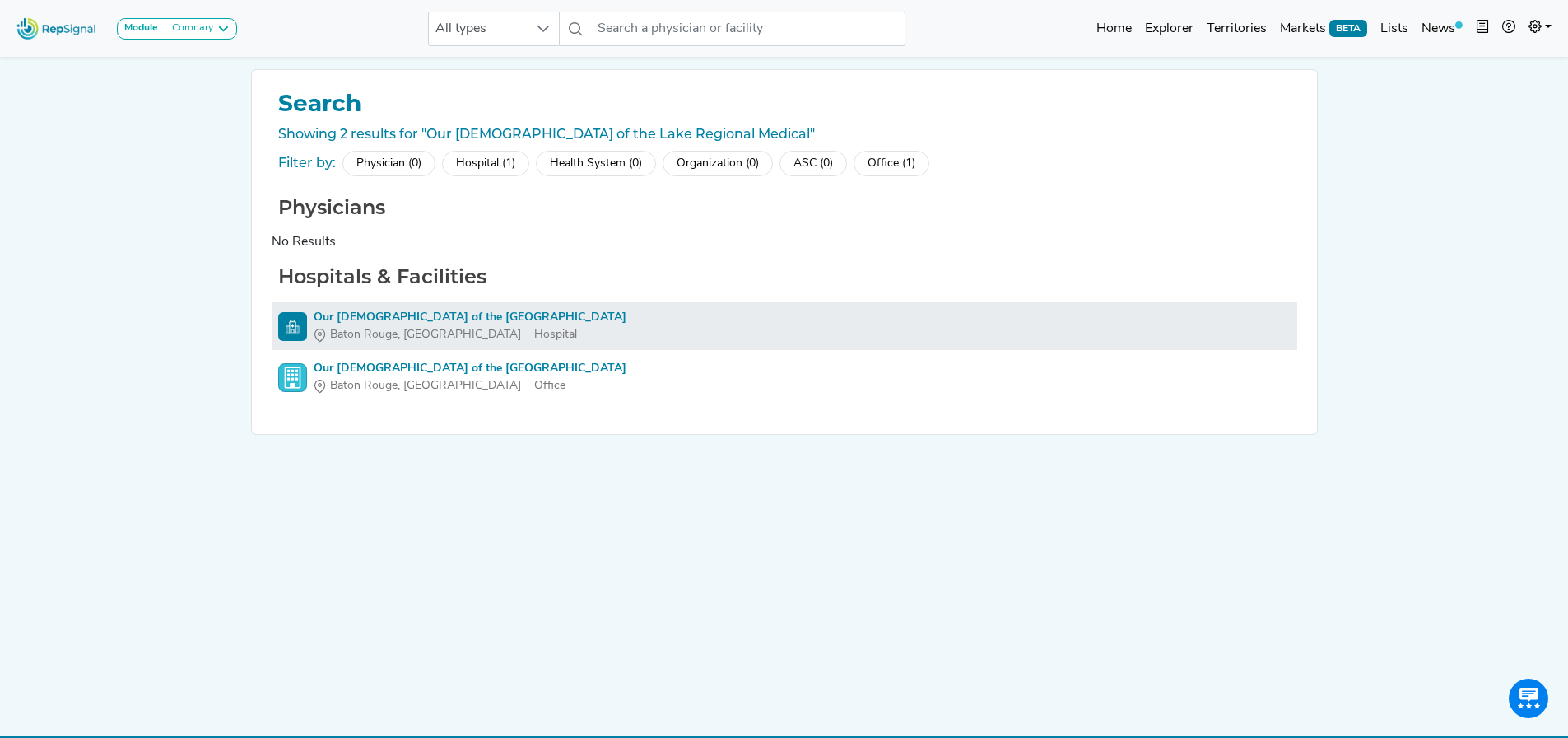
click at [501, 315] on div "Our [DEMOGRAPHIC_DATA] of the [GEOGRAPHIC_DATA]" at bounding box center [470, 317] width 313 height 17
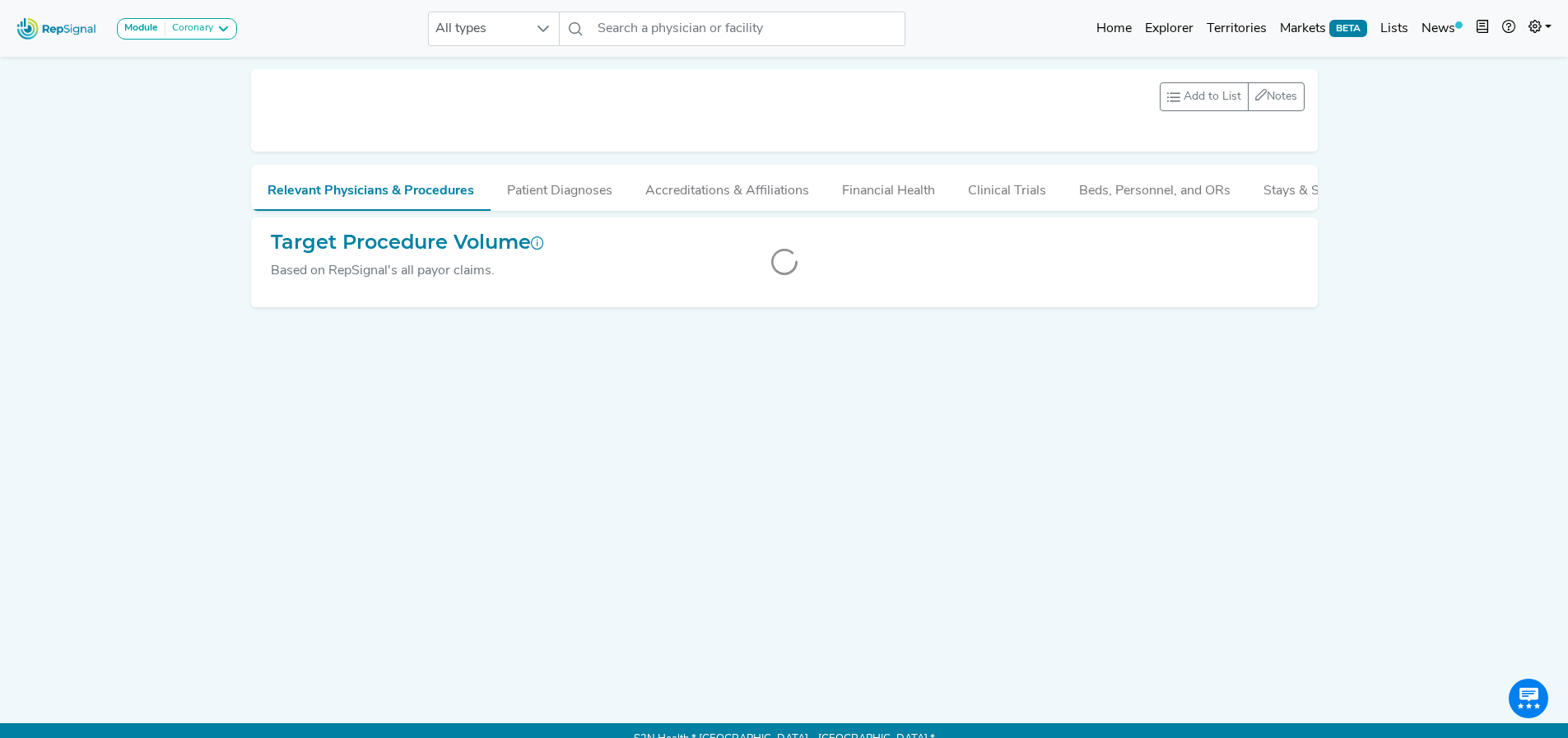
click at [450, 321] on div "Add to List Recent Lists: Notes 0 unread notes INTEL BOOK Add Note Your note ca…" at bounding box center [784, 369] width 1087 height 627
